Goal: Find specific page/section: Find specific page/section

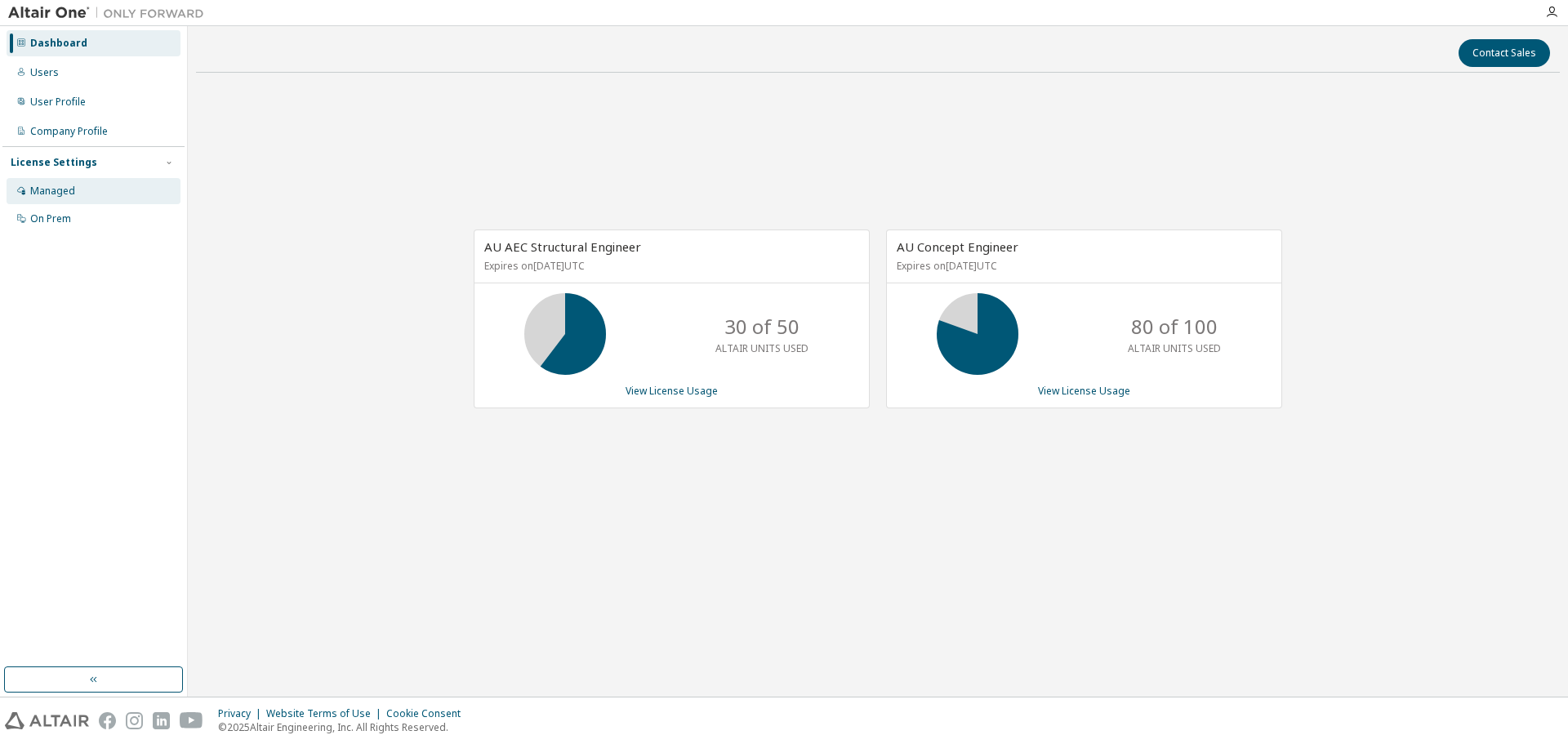
click at [55, 193] on div "Managed" at bounding box center [52, 191] width 45 height 13
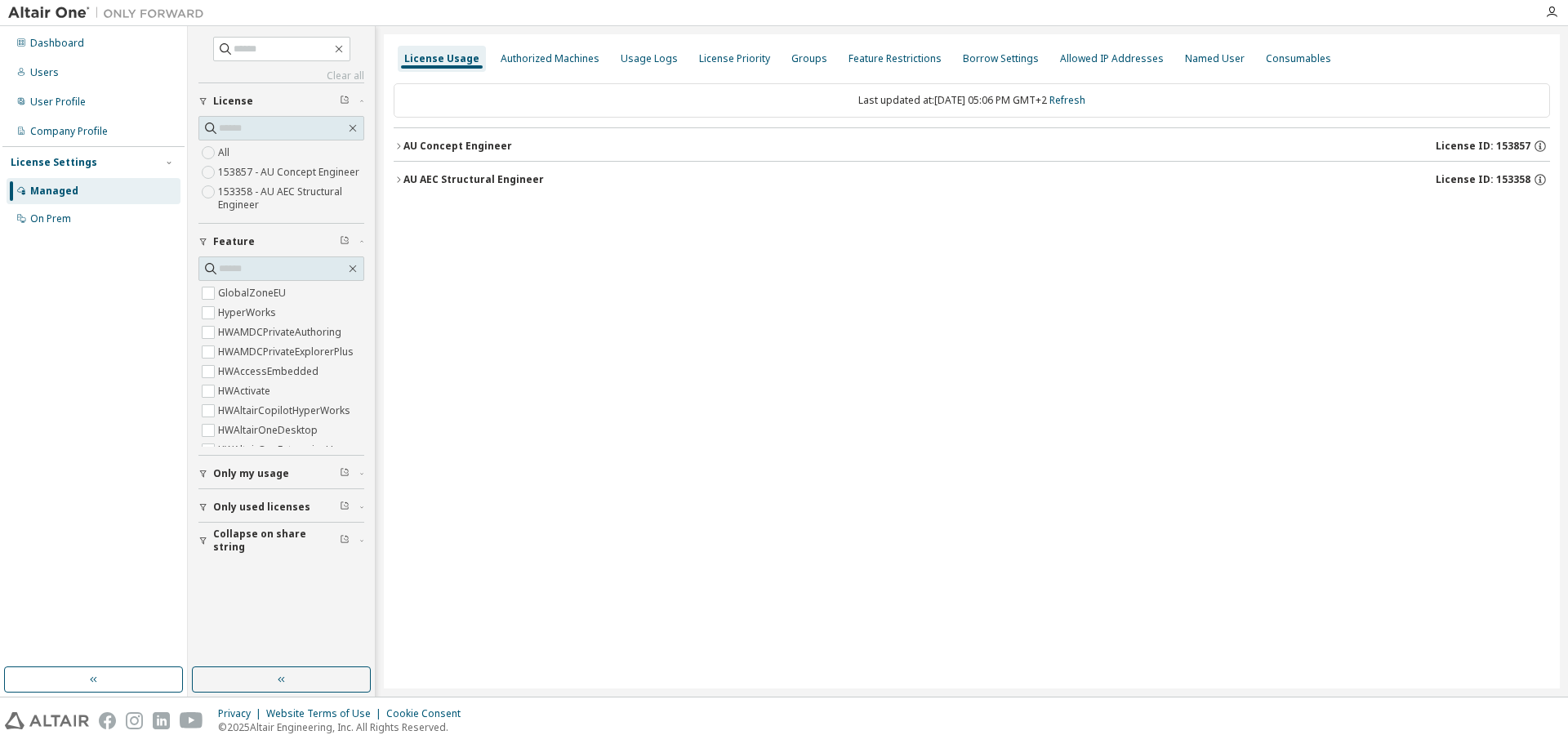
click at [401, 148] on icon "button" at bounding box center [398, 146] width 9 height 9
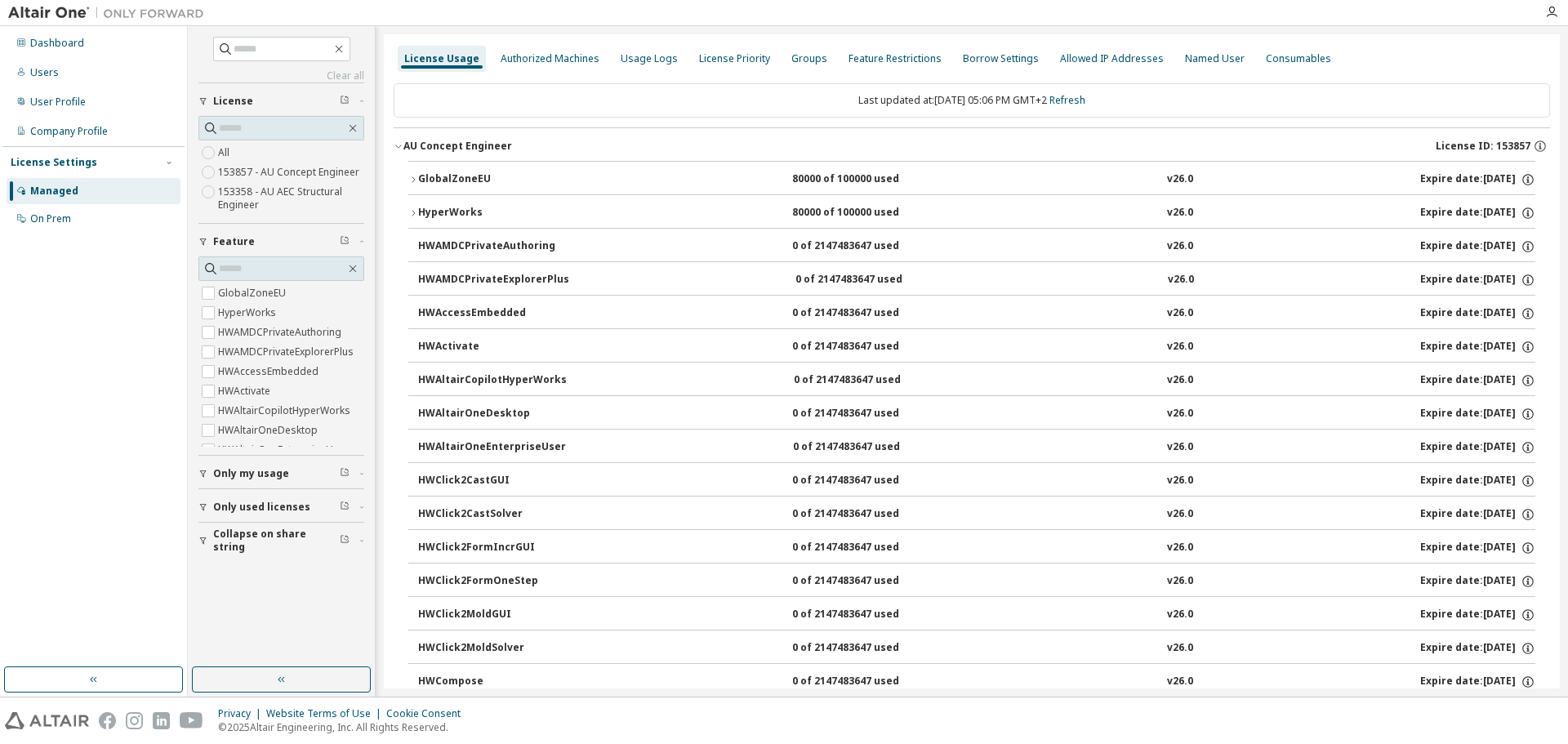
click at [413, 176] on icon "button" at bounding box center [413, 179] width 9 height 9
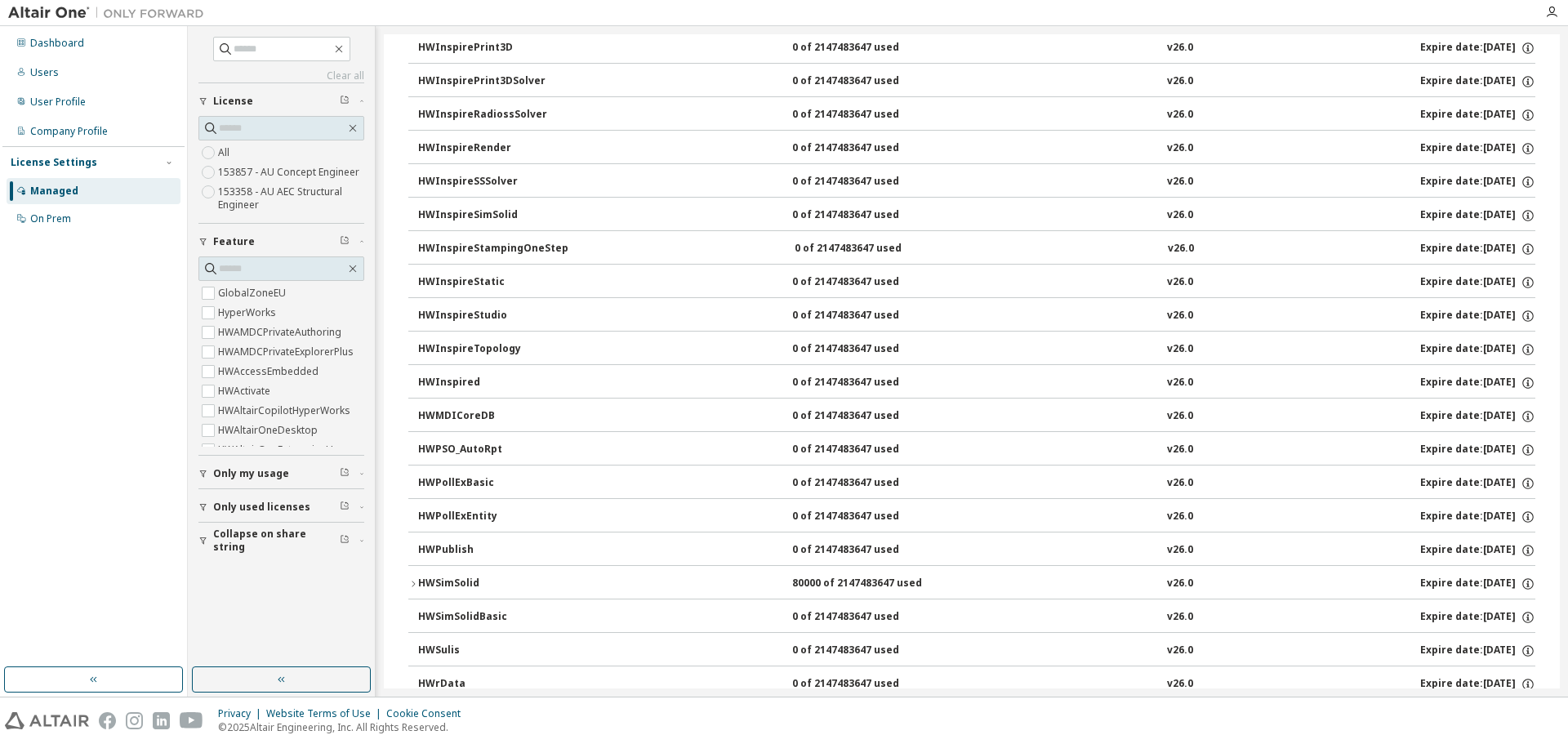
scroll to position [2646, 0]
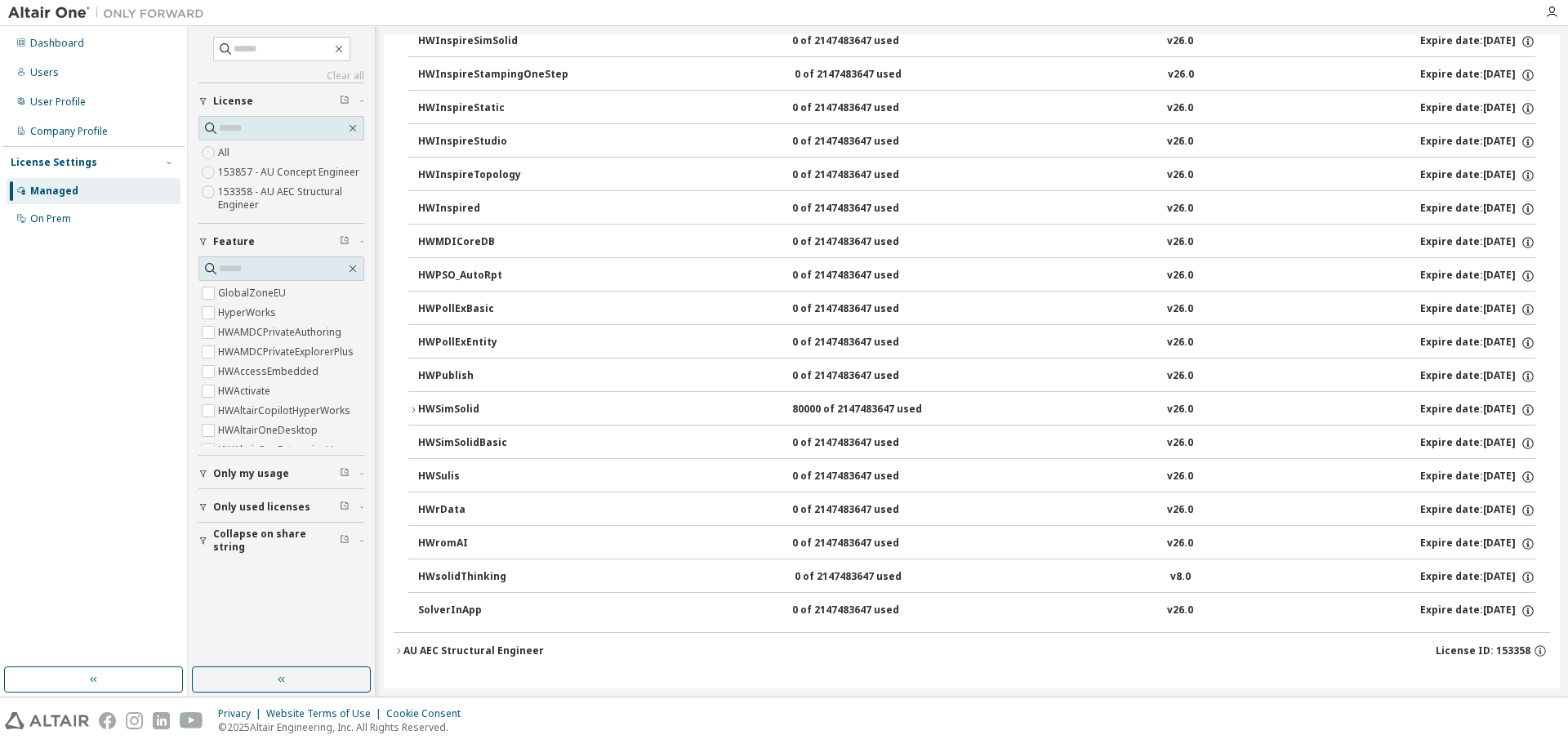
click at [396, 652] on icon "button" at bounding box center [398, 651] width 9 height 9
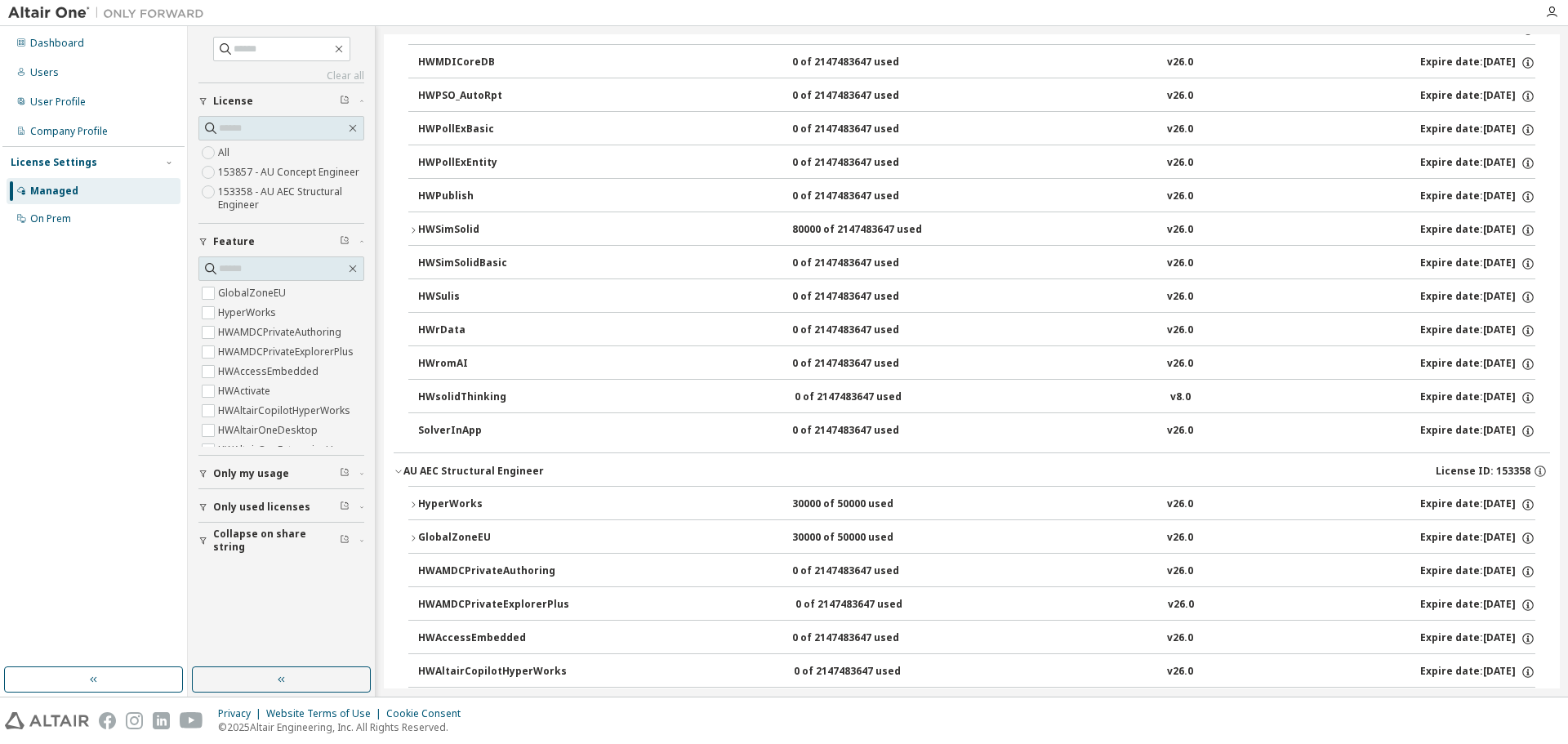
scroll to position [2972, 0]
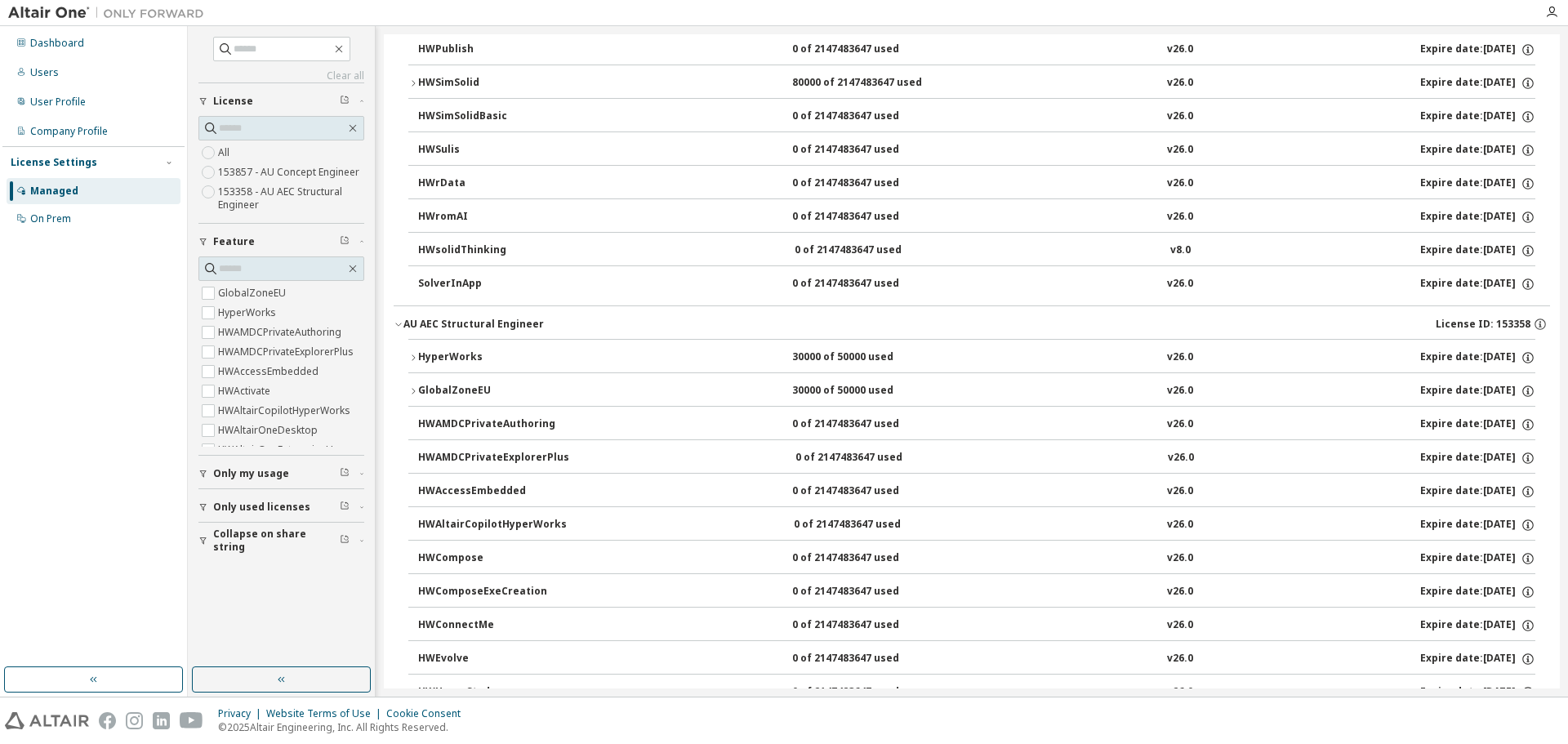
click at [413, 363] on button "HyperWorks 30000 of 50000 used v26.0 Expire date: 2026-03-01" at bounding box center [971, 358] width 1127 height 36
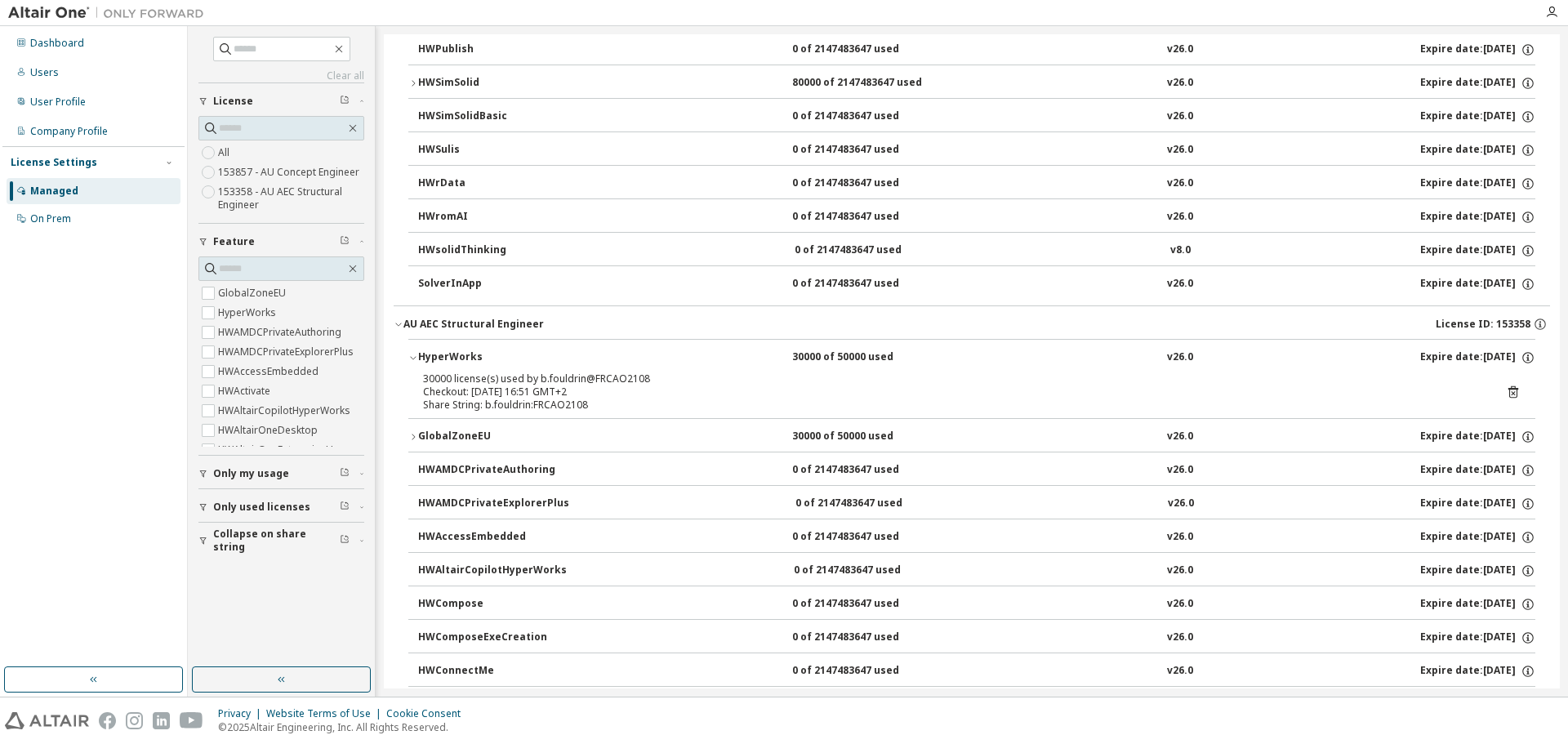
click at [416, 430] on button "GlobalZoneEU 30000 of 50000 used v26.0 Expire date: 2026-03-01" at bounding box center [971, 437] width 1127 height 36
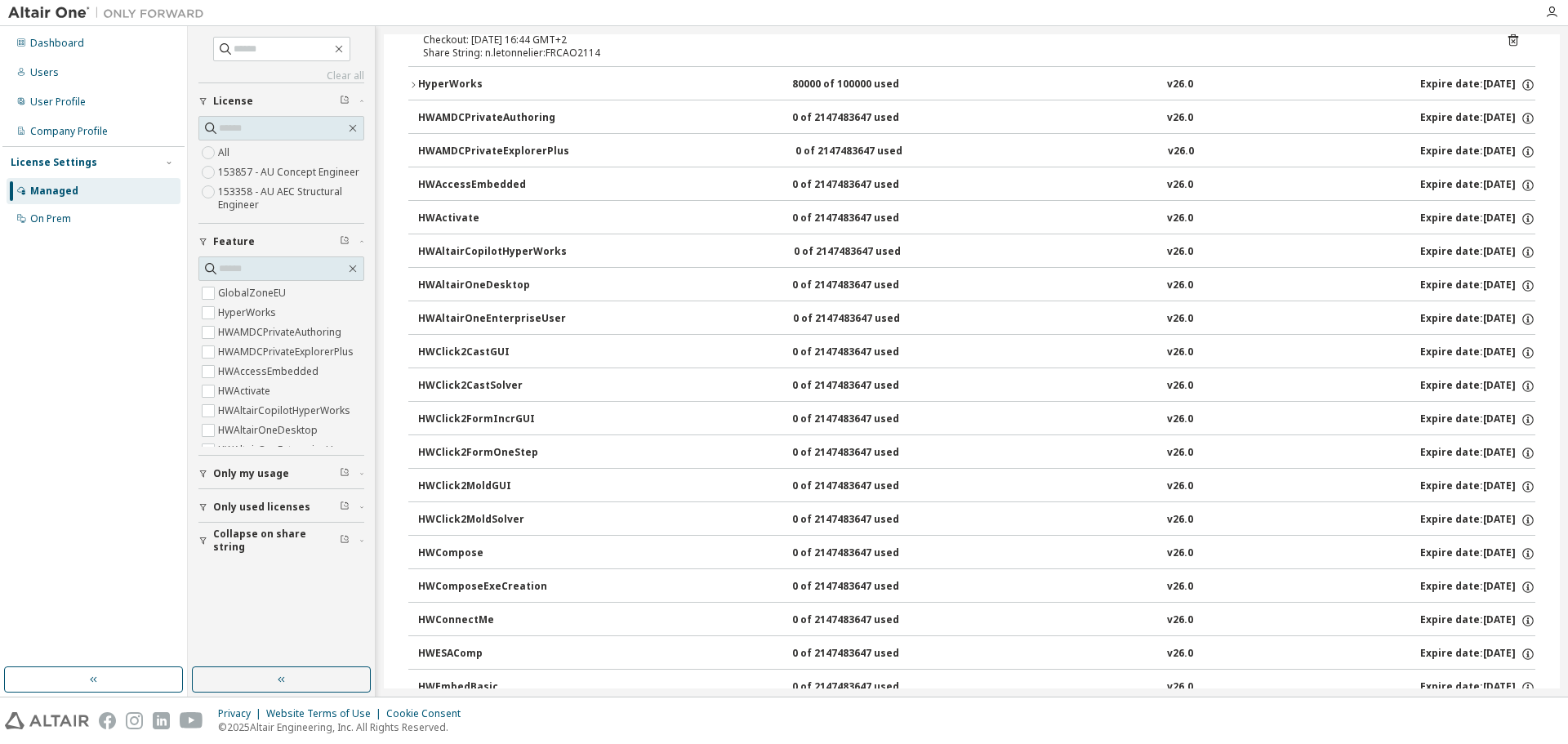
scroll to position [0, 0]
